Goal: Navigation & Orientation: Find specific page/section

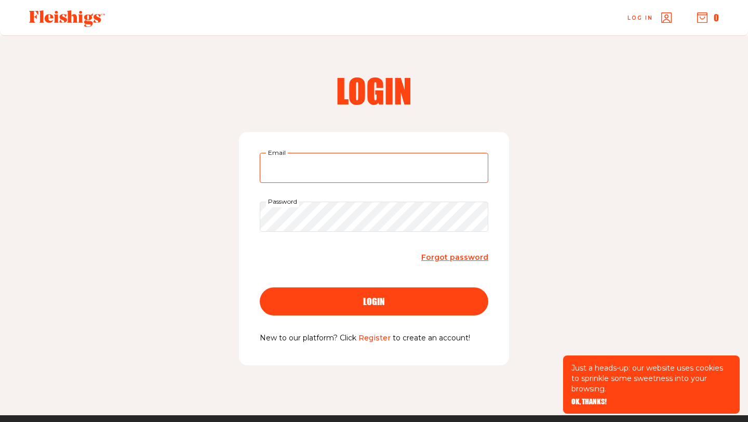
click at [373, 182] on input "Email" at bounding box center [374, 168] width 229 height 30
type input "[EMAIL_ADDRESS][DOMAIN_NAME]"
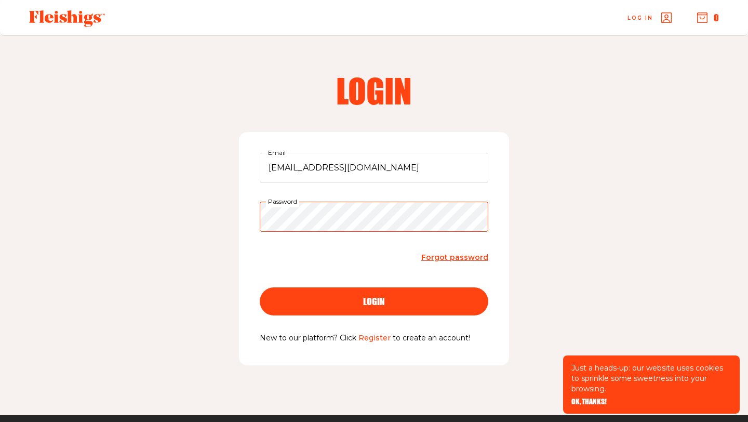
click at [260, 287] on button "login" at bounding box center [374, 301] width 229 height 28
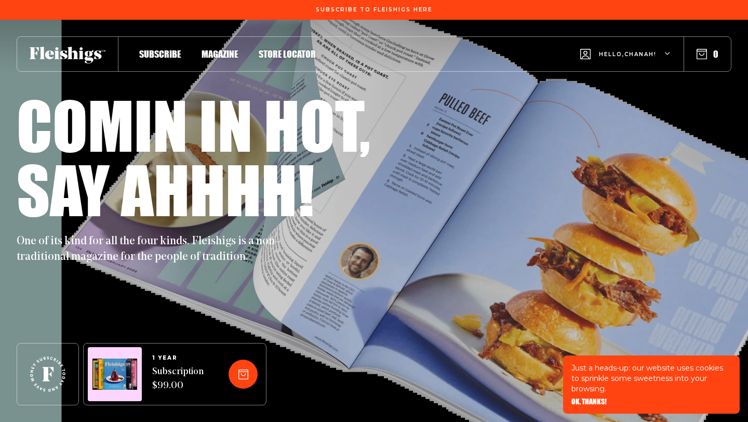
click at [220, 61] on div "Subscribe Magazine Store locator Hello, Chanah ! 0" at bounding box center [374, 53] width 715 height 35
click at [220, 60] on div "Subscribe Magazine Store locator Hello, Chanah ! 0" at bounding box center [374, 53] width 715 height 35
click at [220, 49] on span "Magazine" at bounding box center [220, 42] width 36 height 11
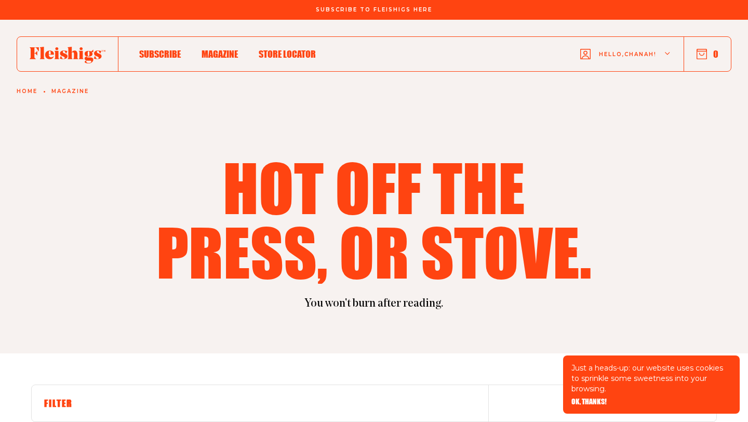
click at [658, 46] on div "Hello, Chanah !" at bounding box center [626, 54] width 91 height 41
click at [335, 97] on section "Hot off the press, or stove. You won't burn after reading." at bounding box center [374, 187] width 748 height 334
